Goal: Information Seeking & Learning: Learn about a topic

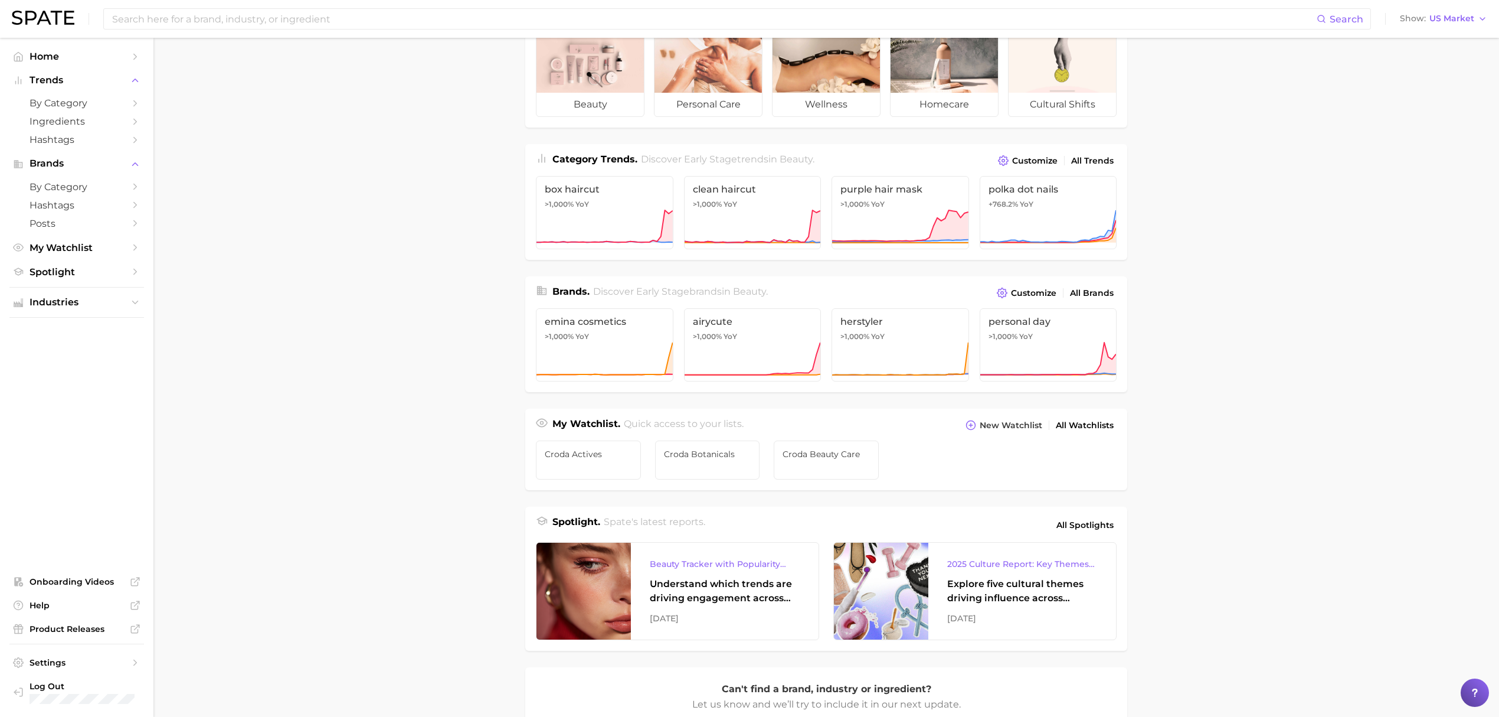
scroll to position [157, 0]
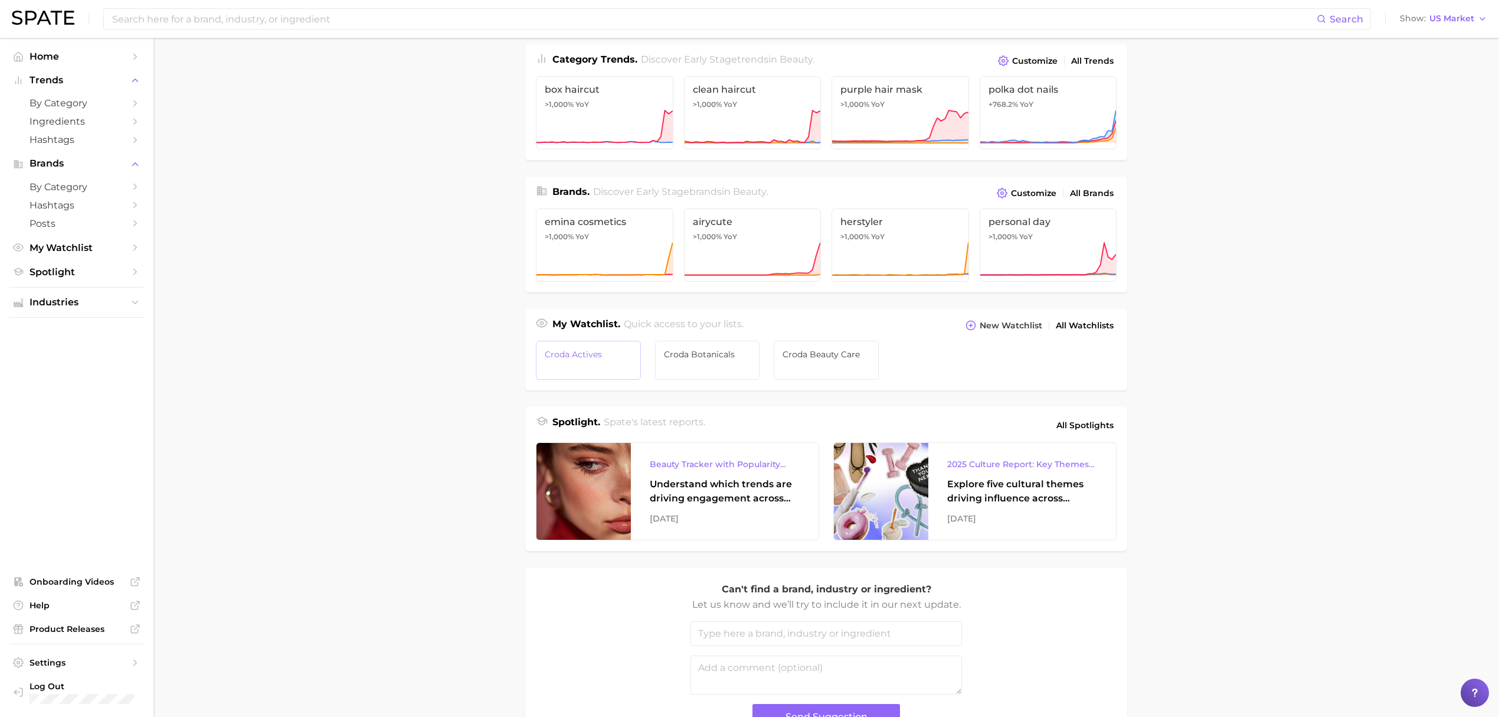
click at [582, 364] on link "Croda Actives" at bounding box center [588, 360] width 105 height 39
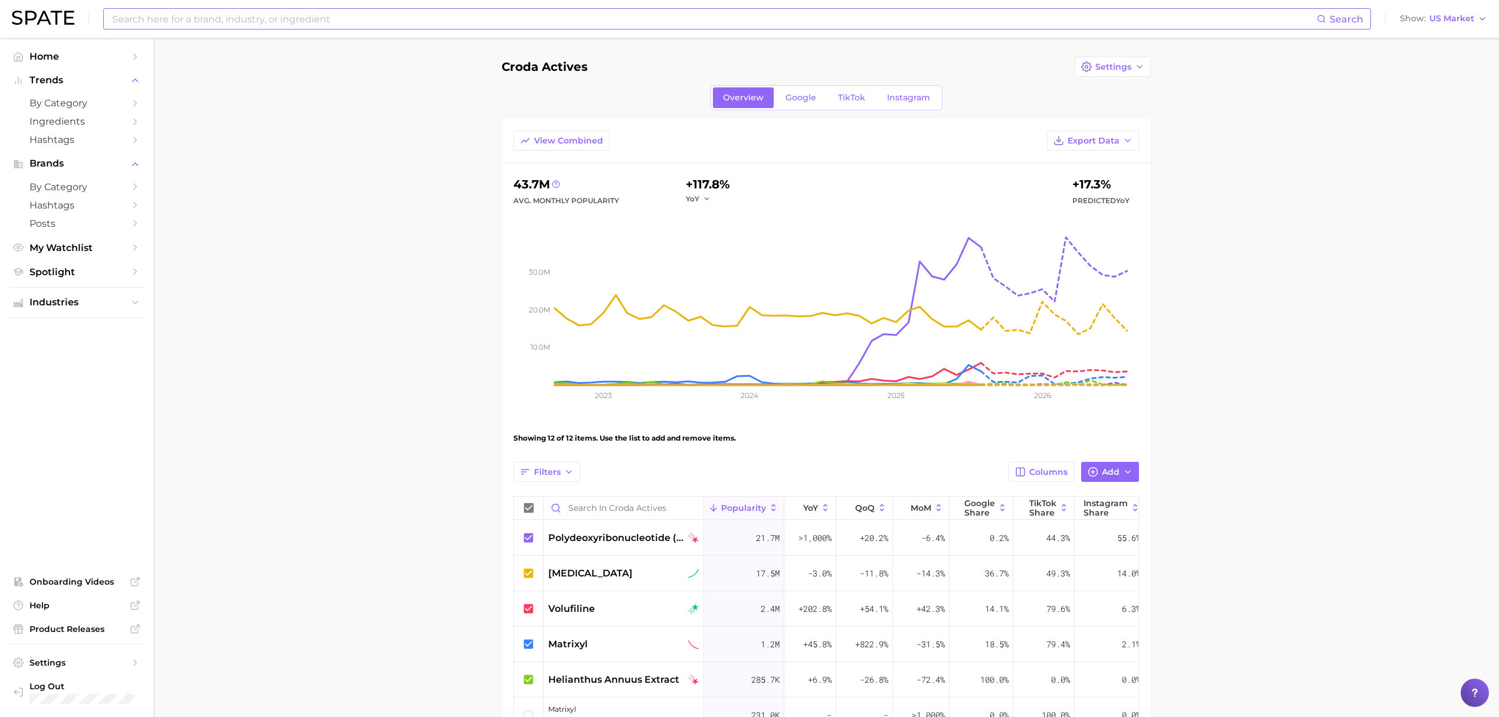
click at [472, 24] on input at bounding box center [714, 19] width 1206 height 20
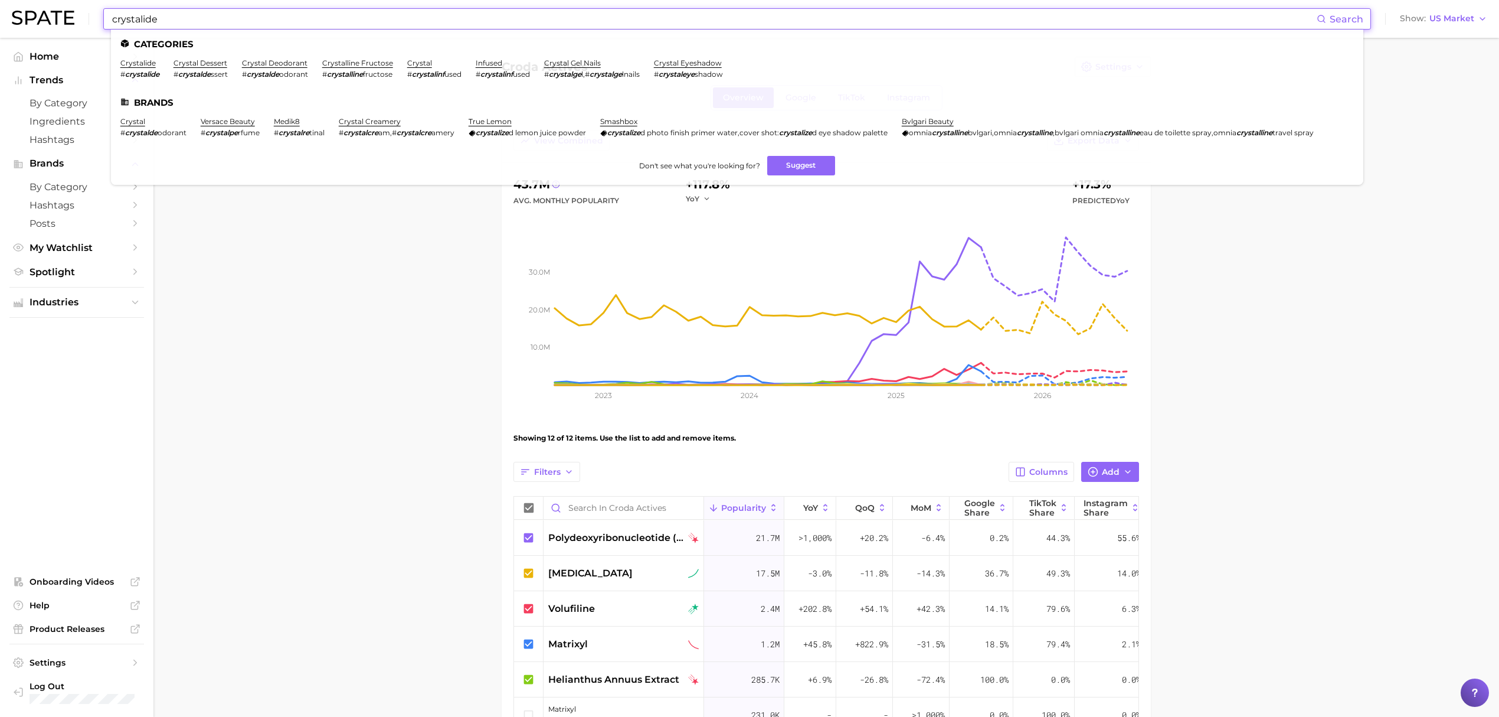
type input "crystalide"
click at [148, 57] on ul "Categories crystalide # crystalide crystal dessert # crystalde ssert crystal de…" at bounding box center [737, 107] width 1253 height 155
click at [144, 60] on link "crystalide" at bounding box center [137, 62] width 35 height 9
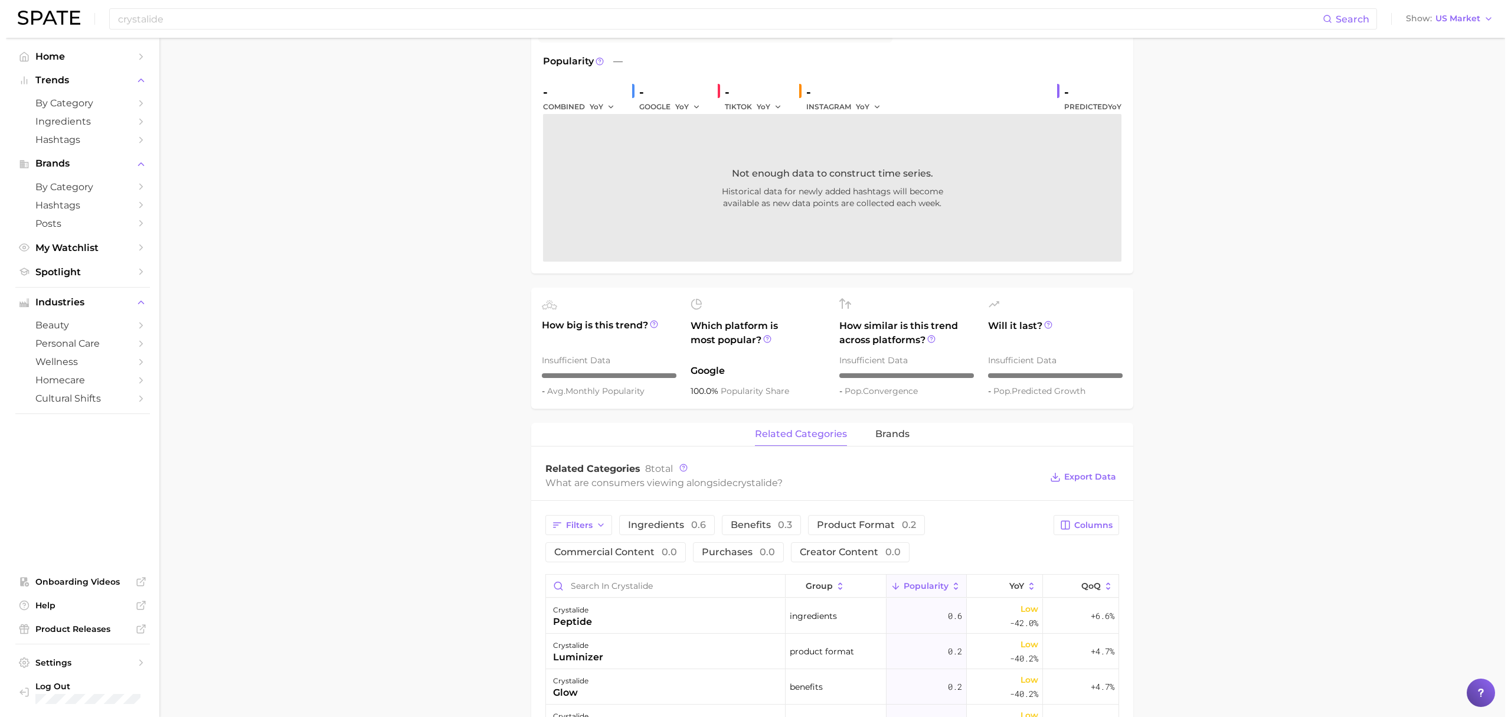
scroll to position [393, 0]
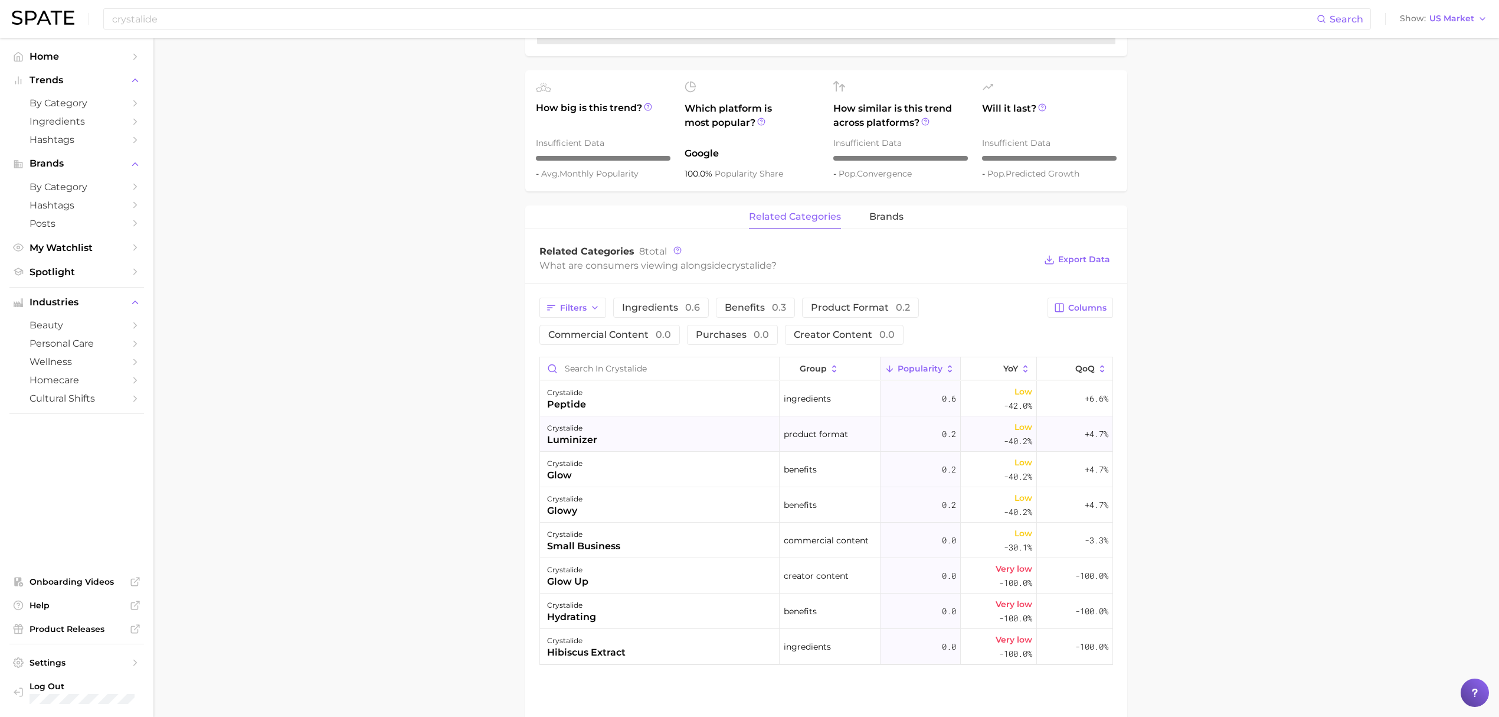
click at [622, 419] on div "crystalide luminizer" at bounding box center [660, 433] width 240 height 35
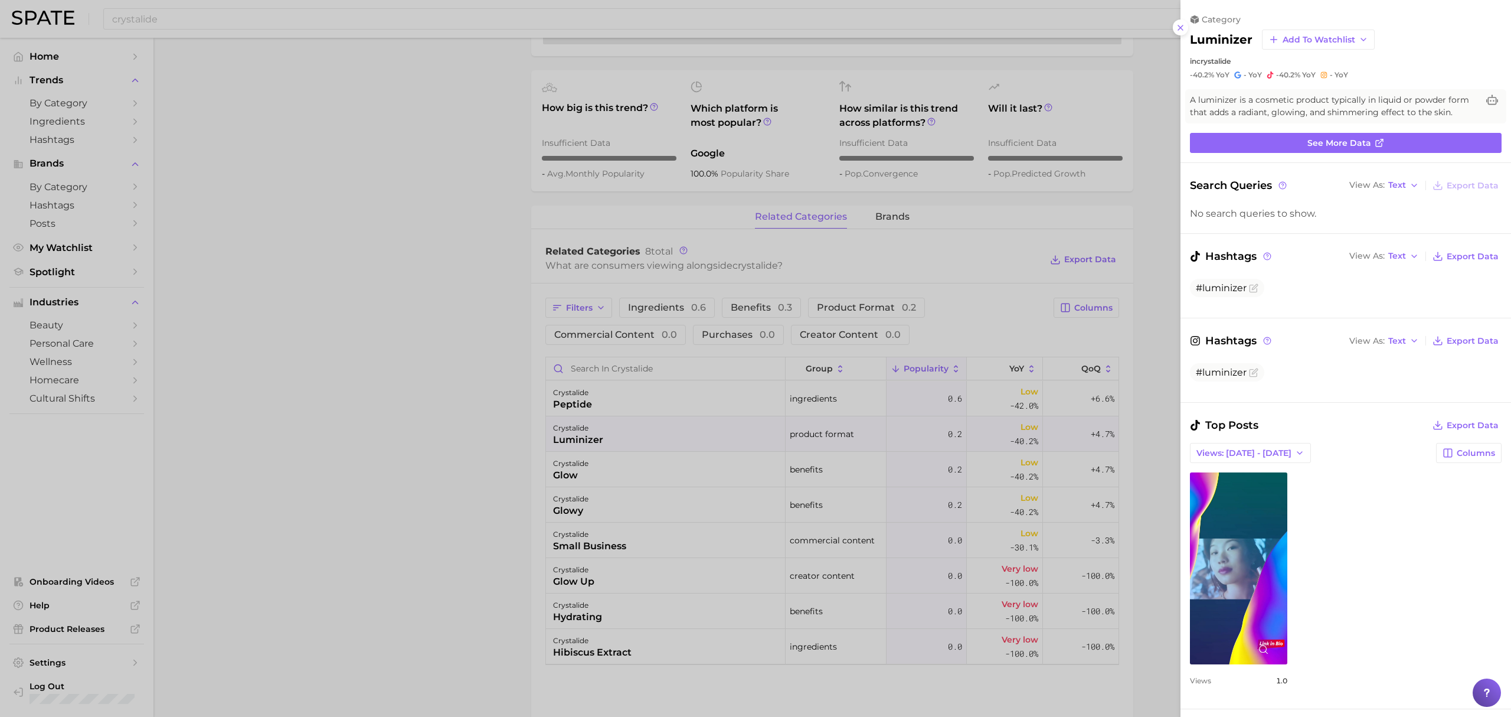
scroll to position [0, 0]
click at [634, 404] on div at bounding box center [755, 358] width 1511 height 717
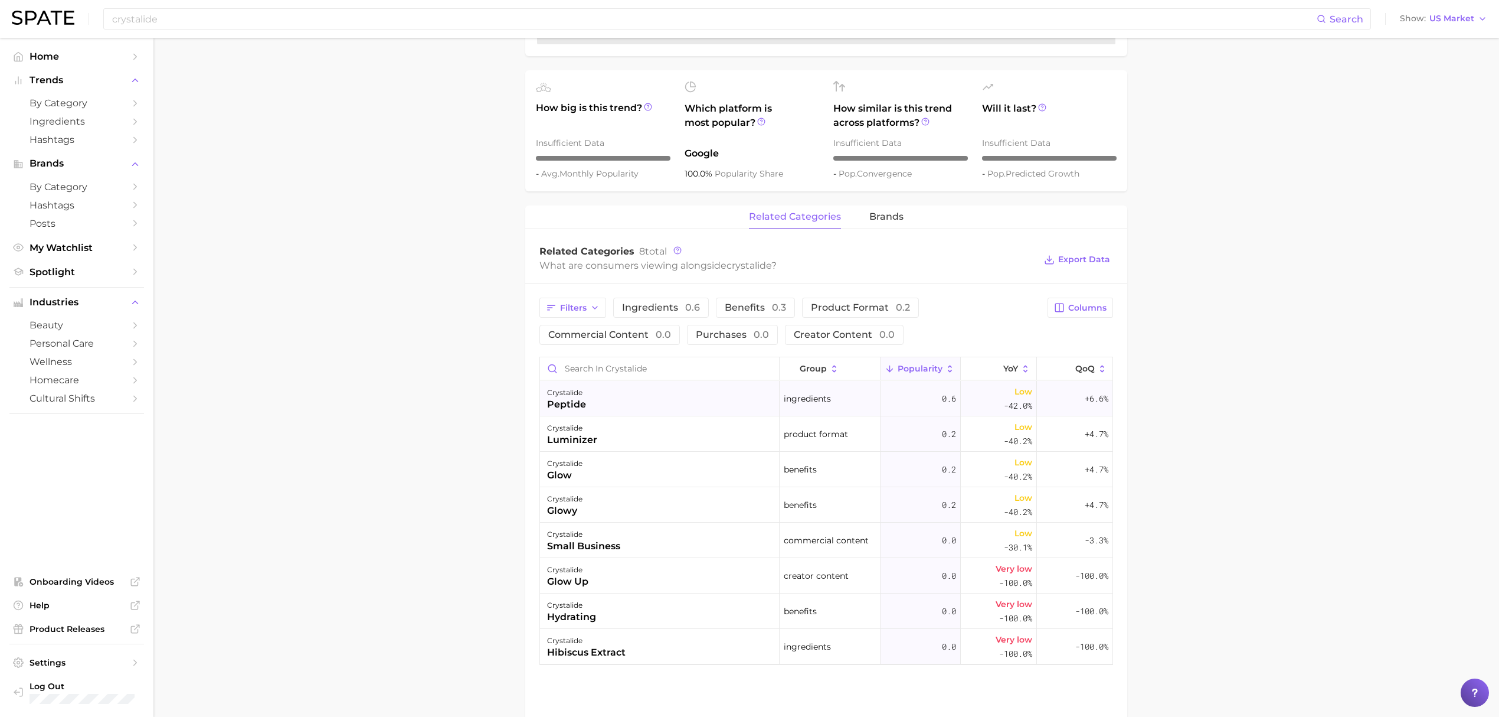
click at [636, 403] on div "crystalide peptide" at bounding box center [660, 398] width 240 height 35
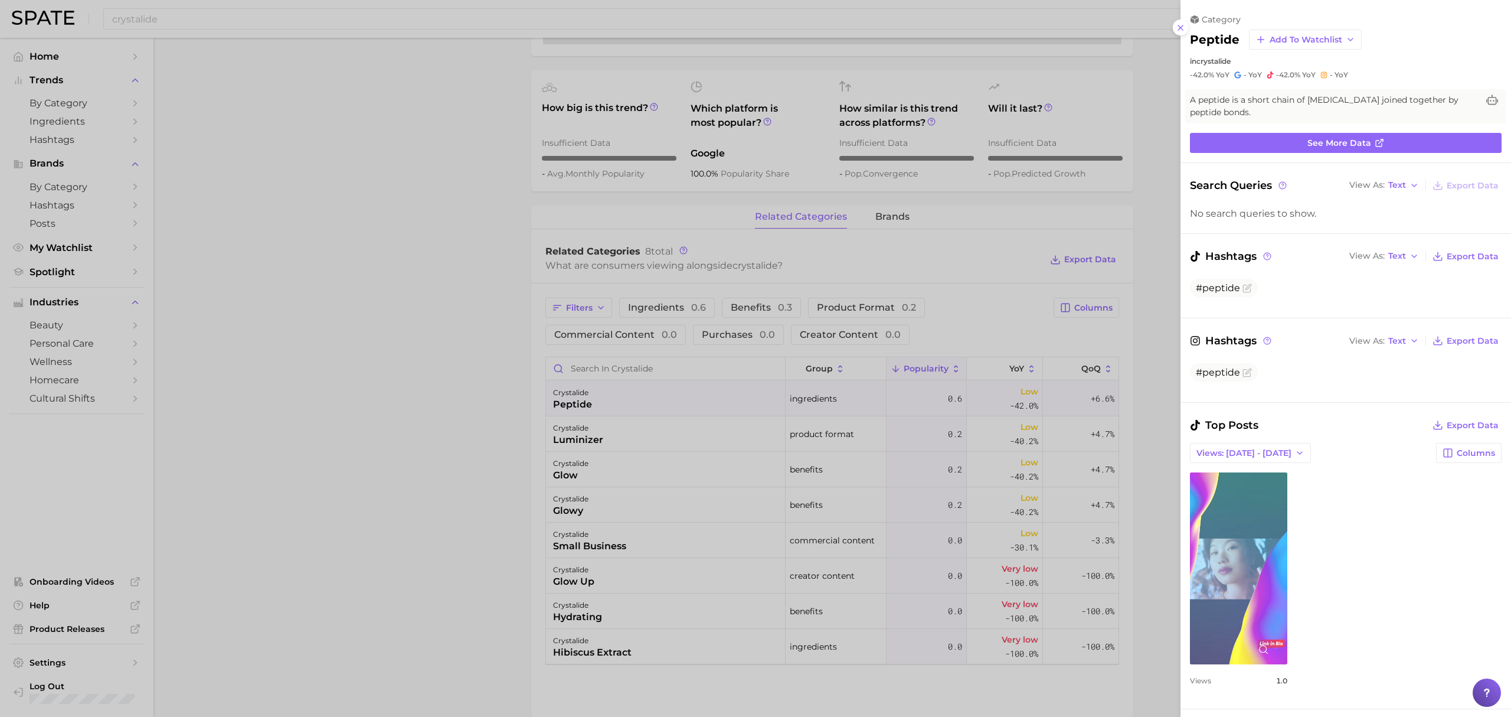
click at [1247, 577] on link "view post on TikTok" at bounding box center [1238, 568] width 97 height 192
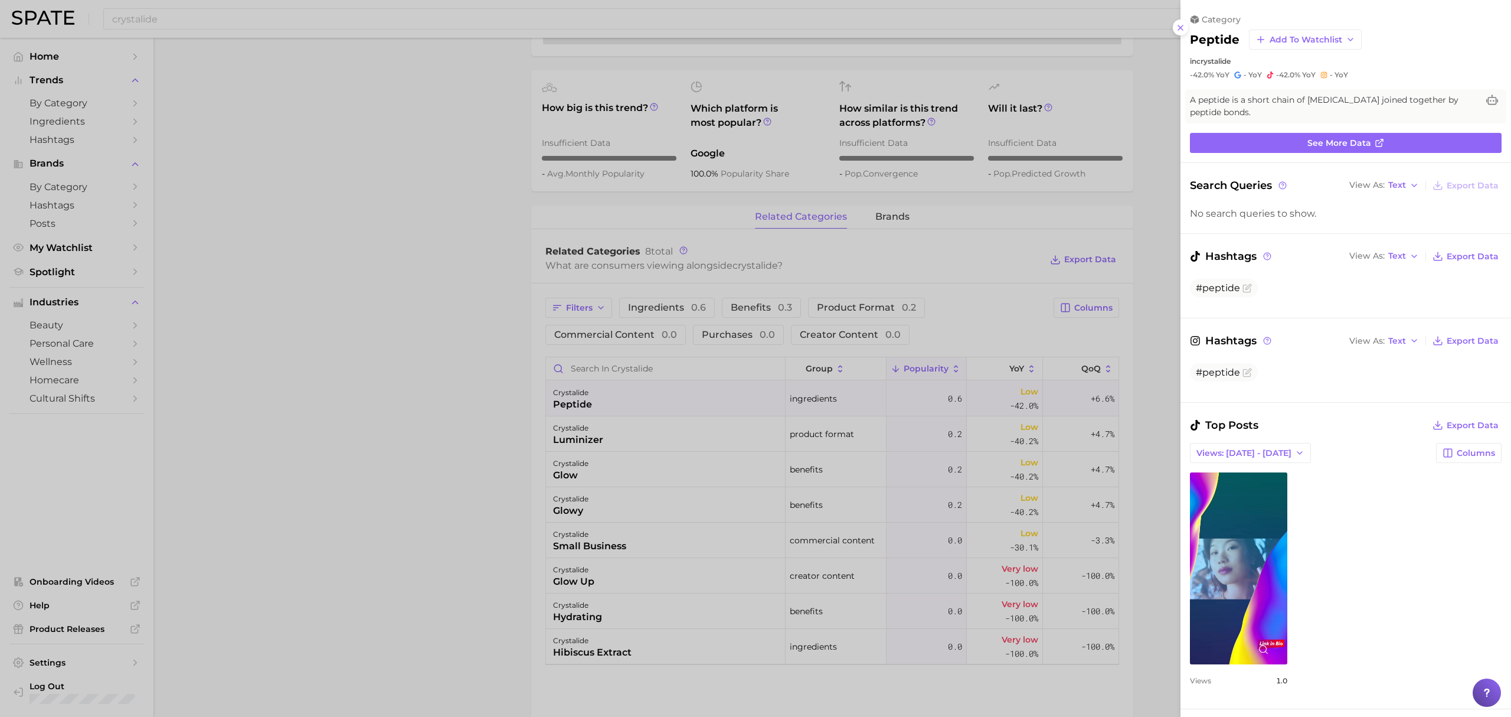
click at [506, 384] on div at bounding box center [755, 358] width 1511 height 717
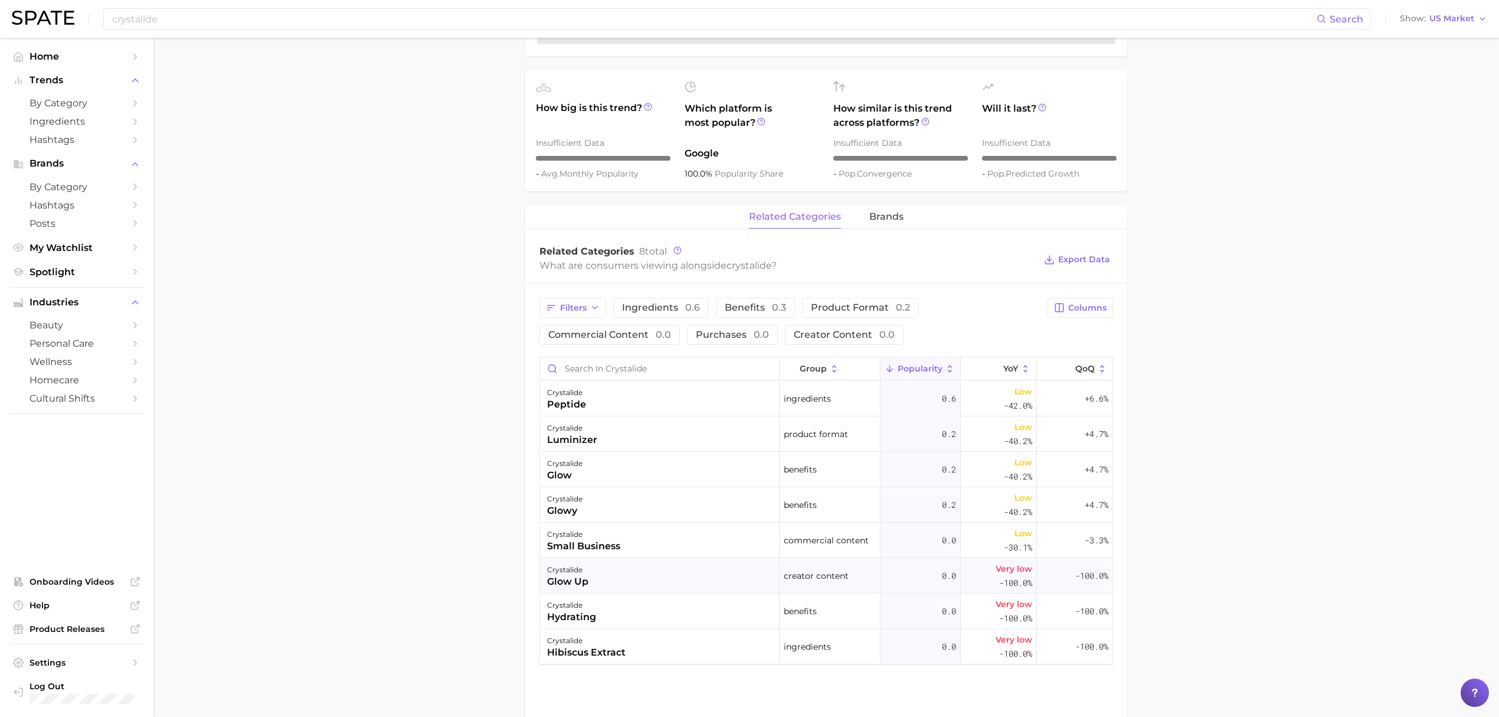
click at [631, 567] on div "crystalide glow up" at bounding box center [660, 575] width 240 height 35
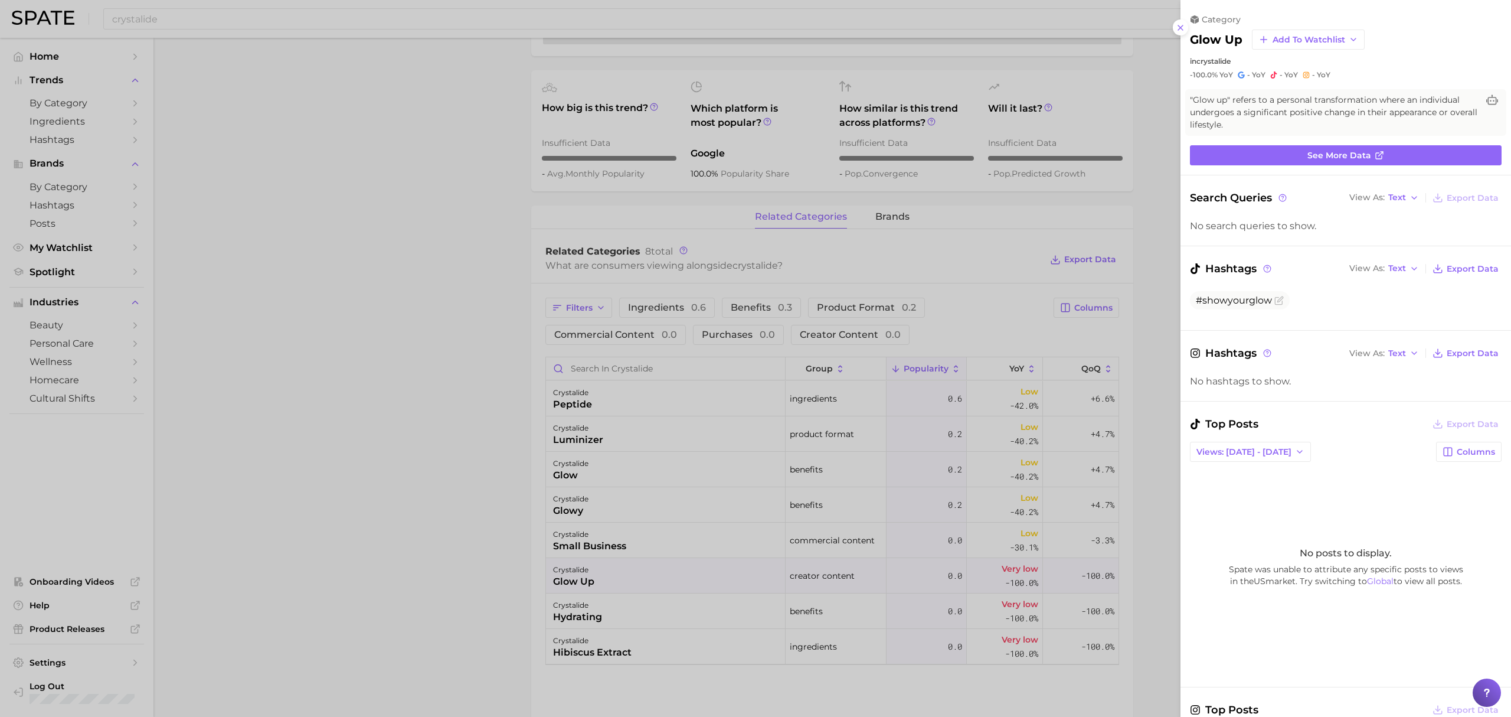
click at [457, 392] on div at bounding box center [755, 358] width 1511 height 717
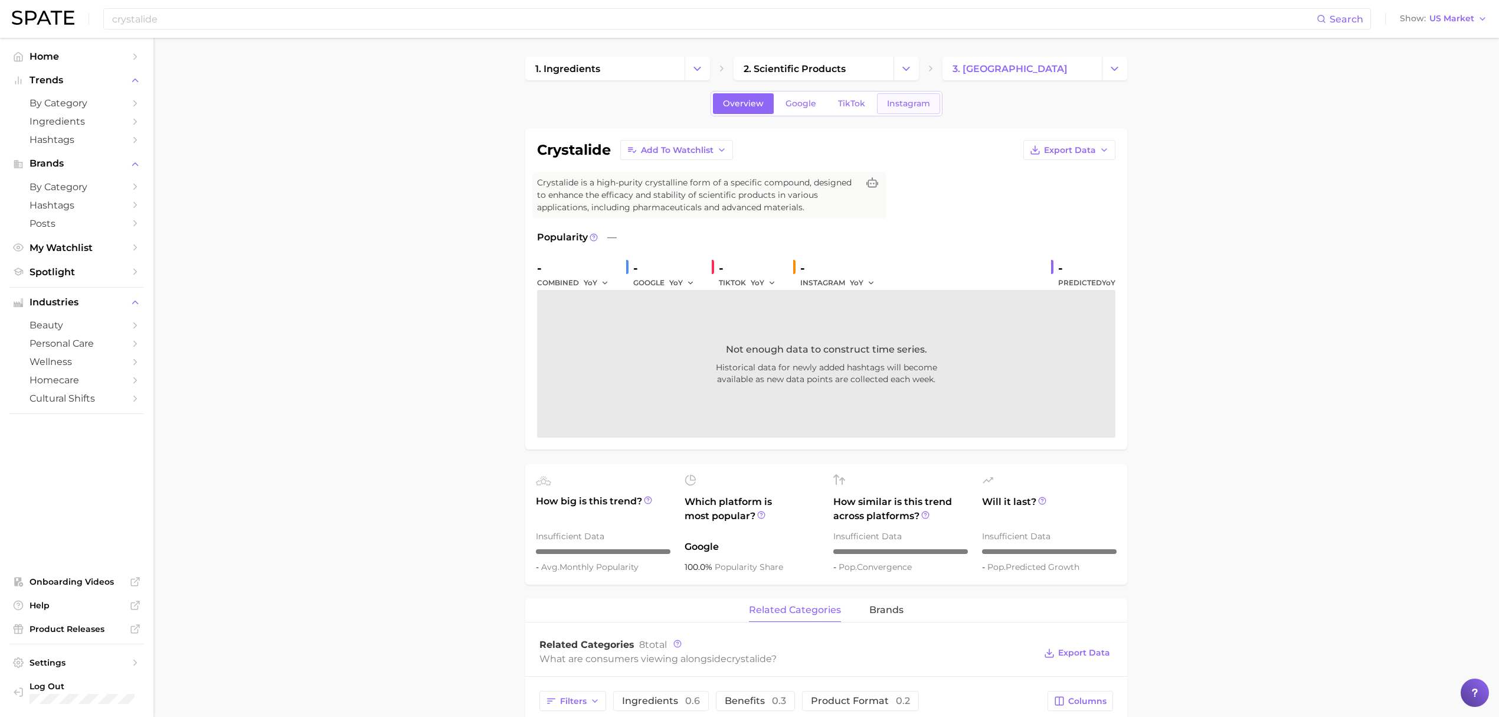
click at [887, 105] on span "Instagram" at bounding box center [908, 104] width 43 height 10
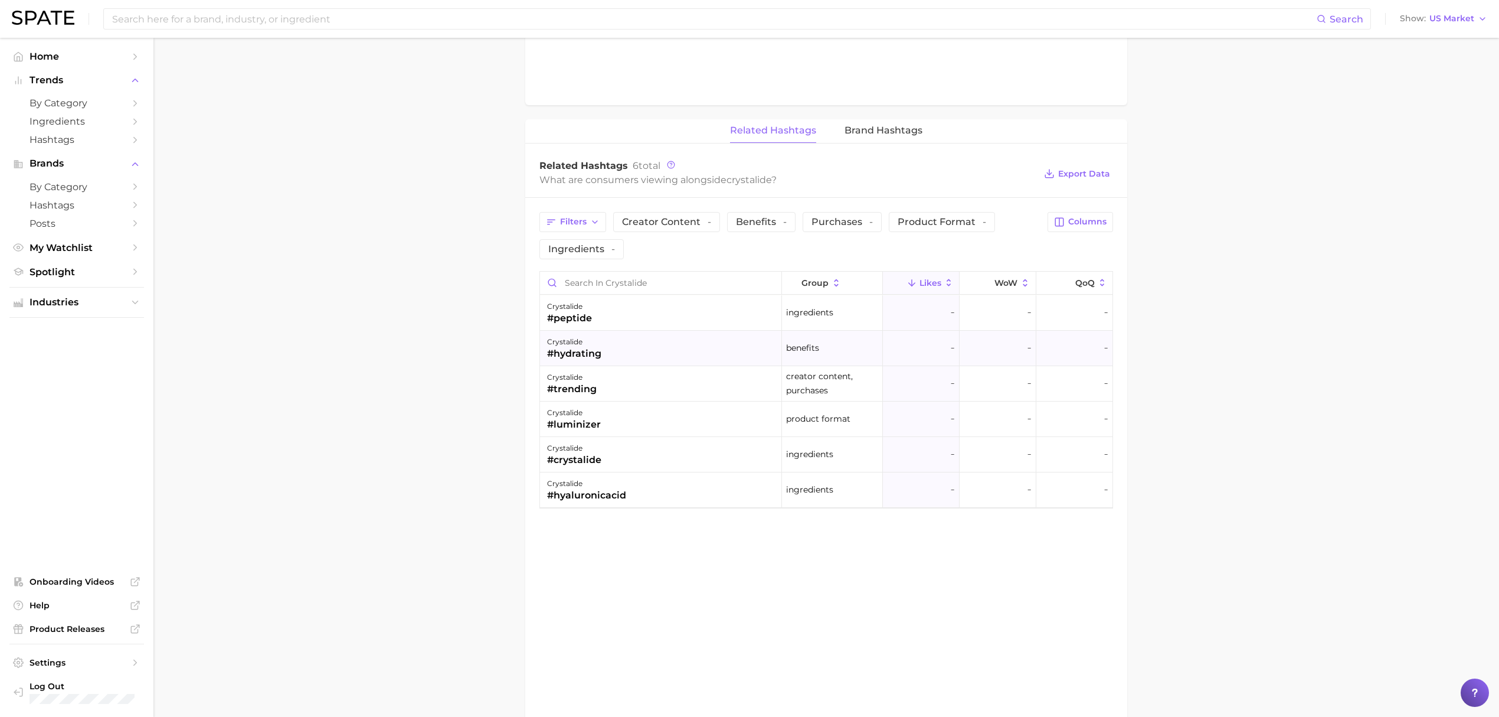
scroll to position [708, 0]
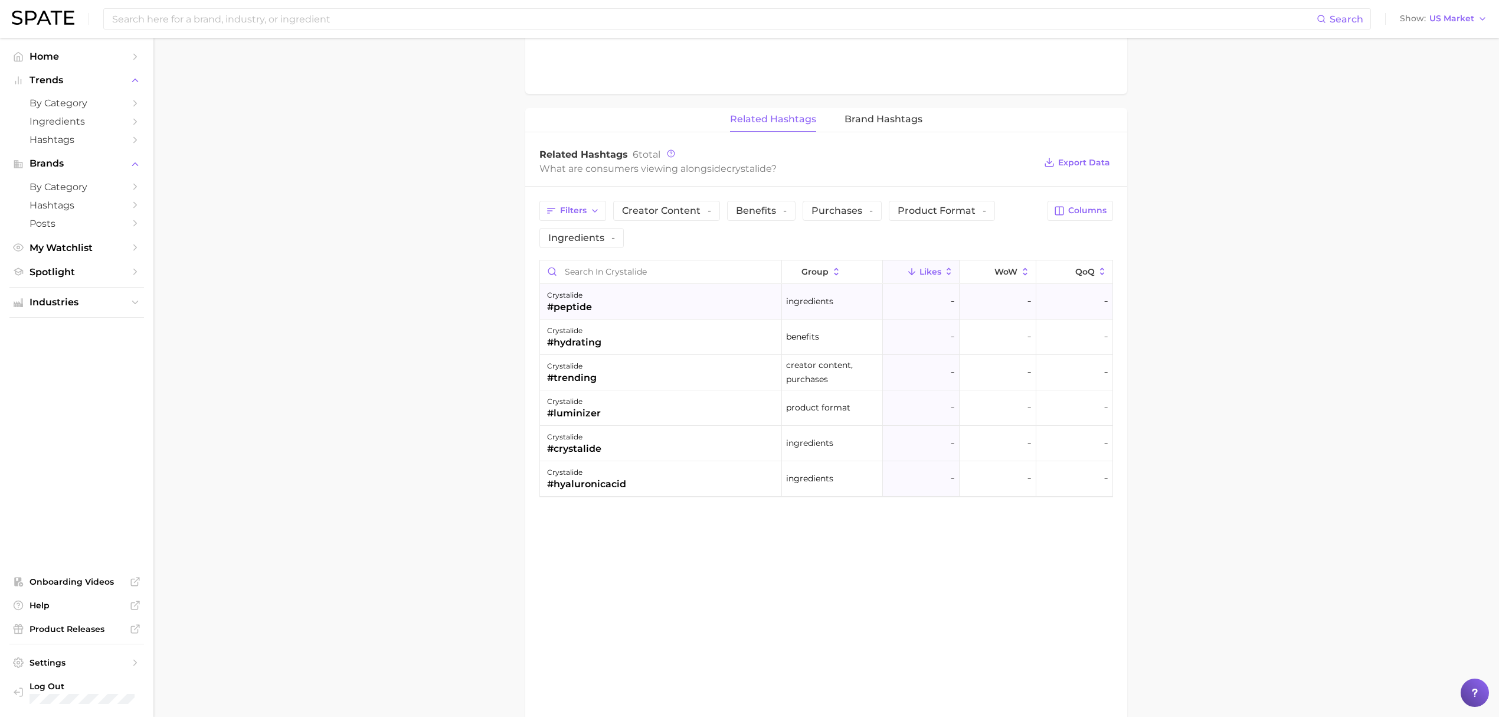
click at [667, 309] on div "crystalide #peptide" at bounding box center [661, 301] width 242 height 35
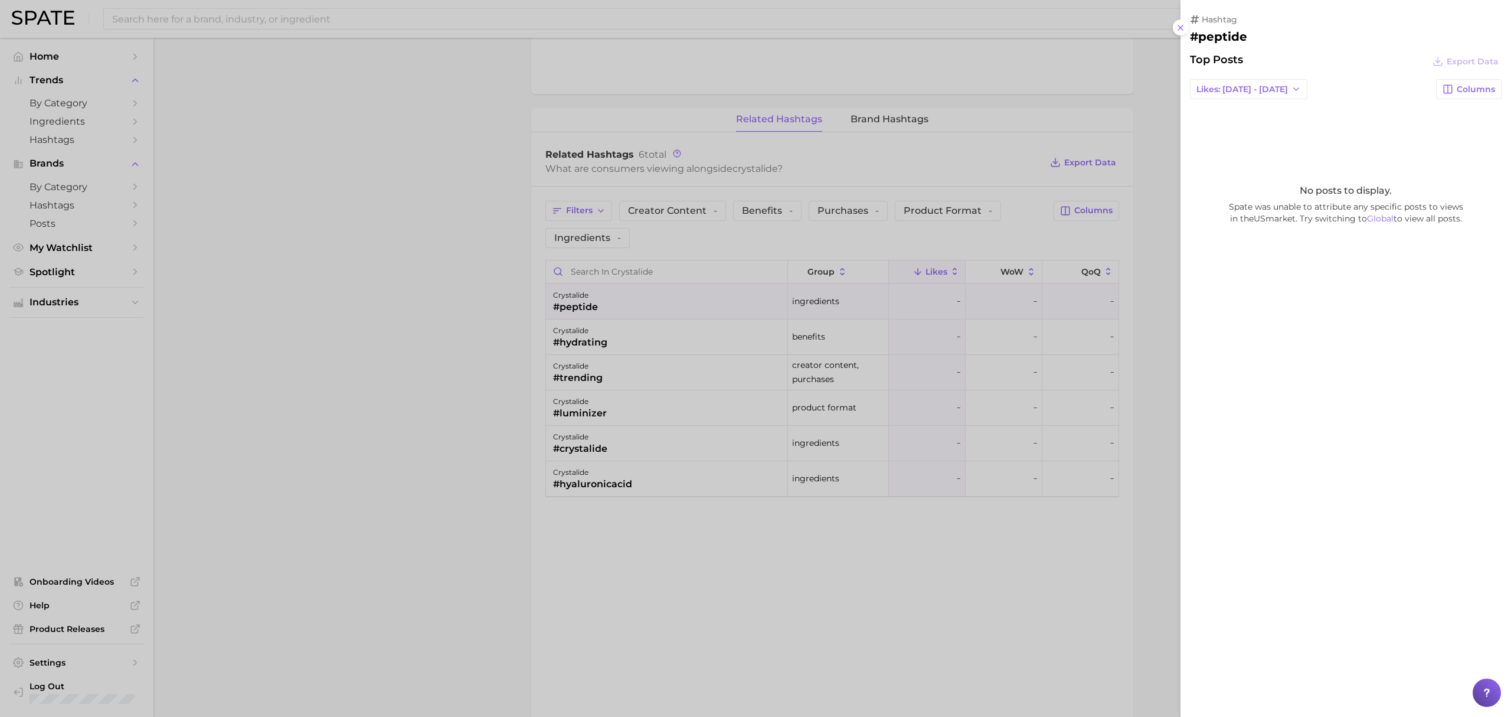
click at [497, 282] on div at bounding box center [755, 358] width 1511 height 717
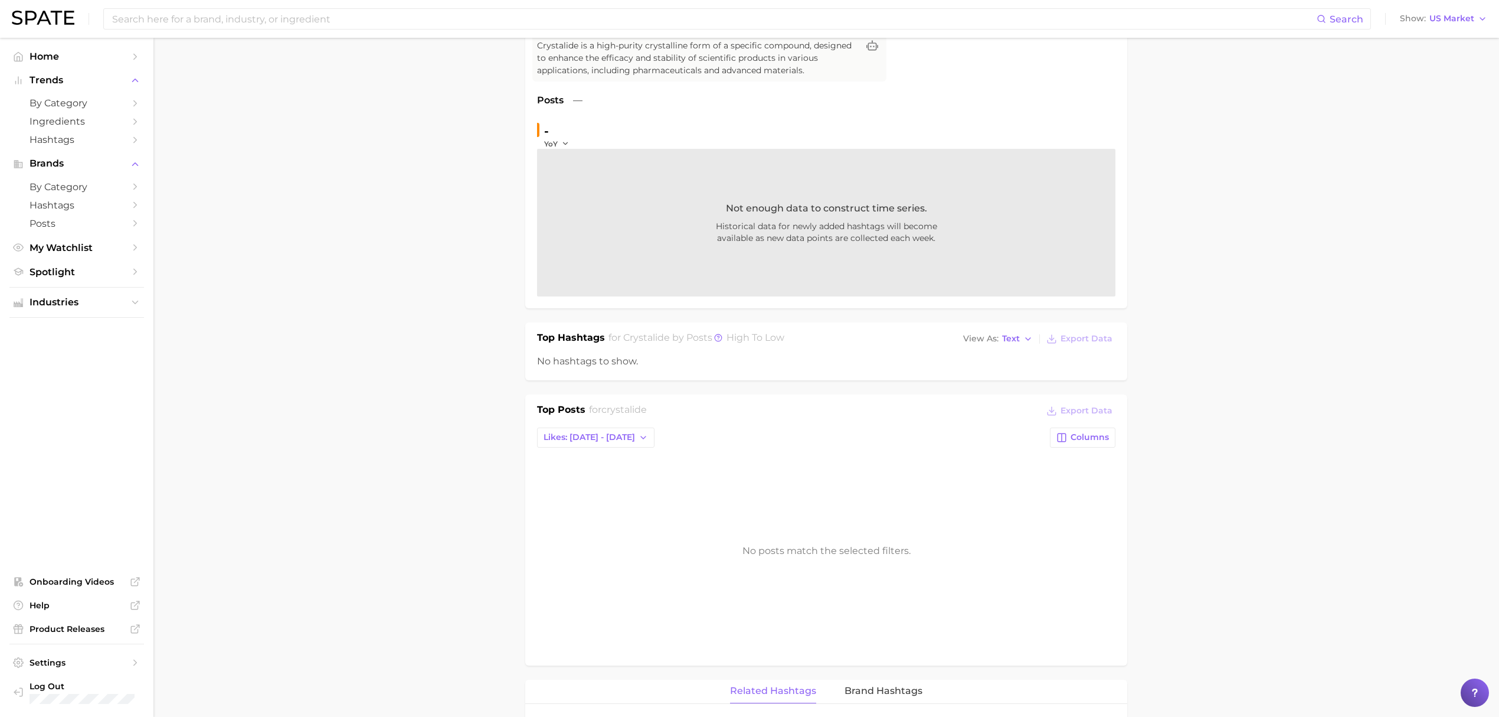
scroll to position [79, 0]
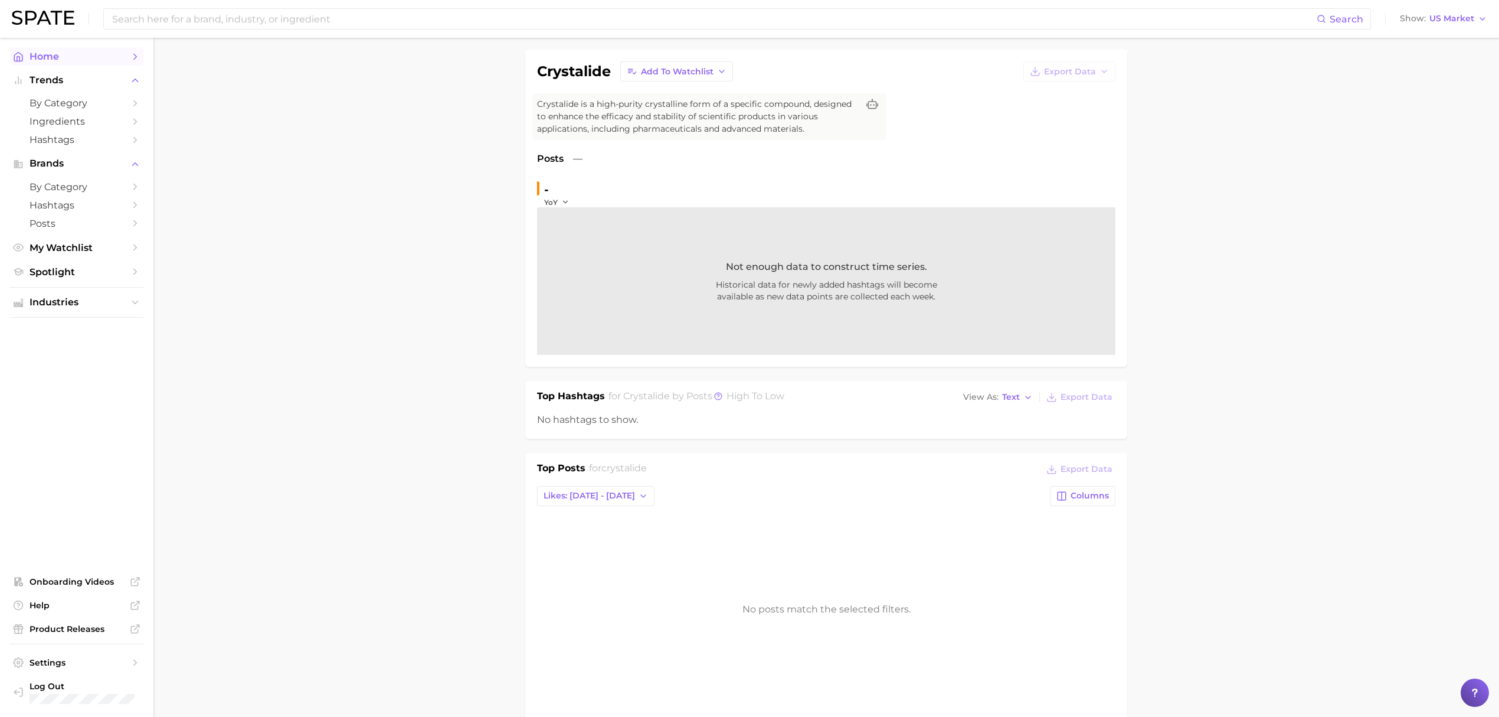
click at [87, 64] on link "Home" at bounding box center [76, 56] width 135 height 18
